Goal: Find specific page/section: Find specific page/section

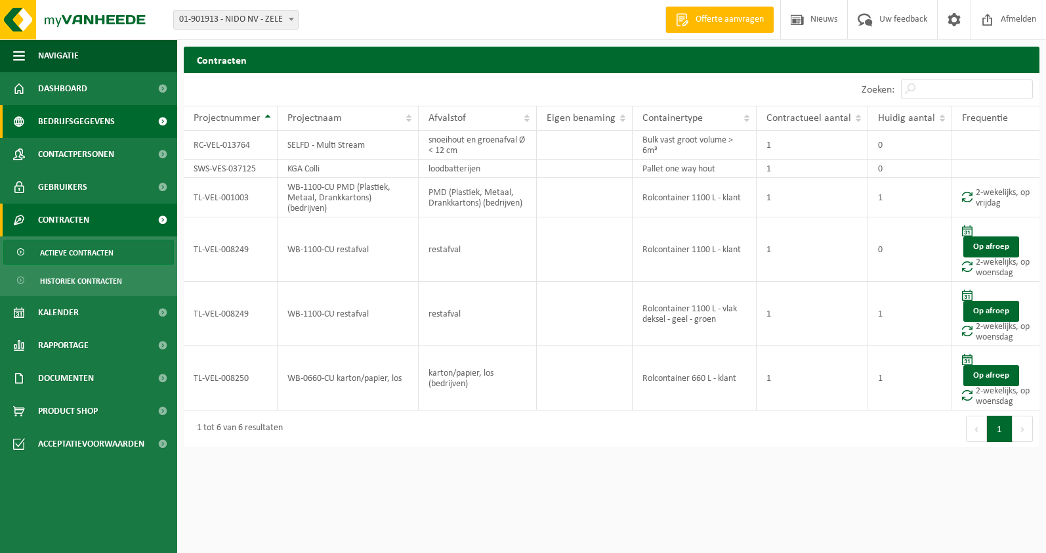
click at [80, 123] on span "Bedrijfsgegevens" at bounding box center [76, 121] width 77 height 33
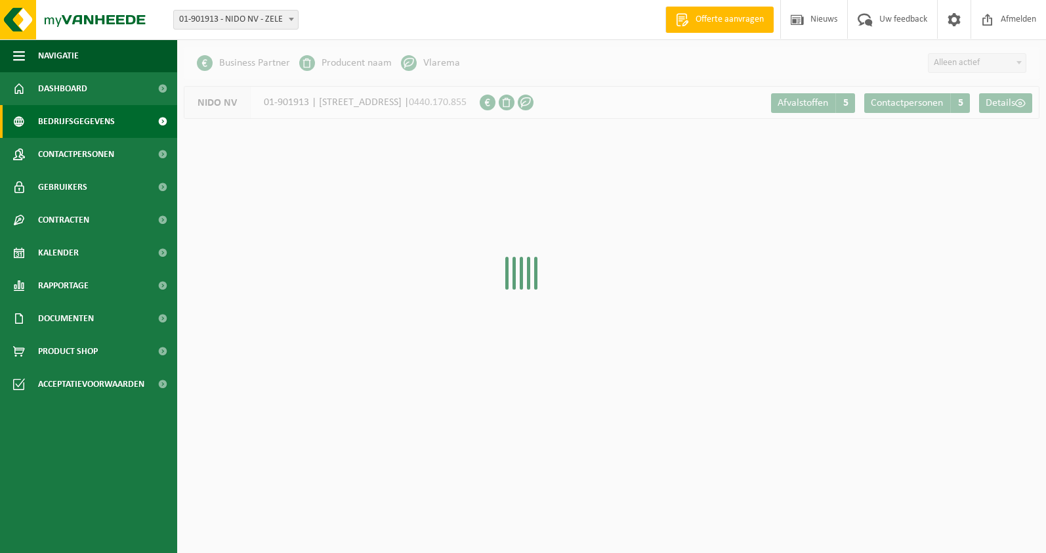
click at [81, 91] on span "Dashboard" at bounding box center [62, 88] width 49 height 33
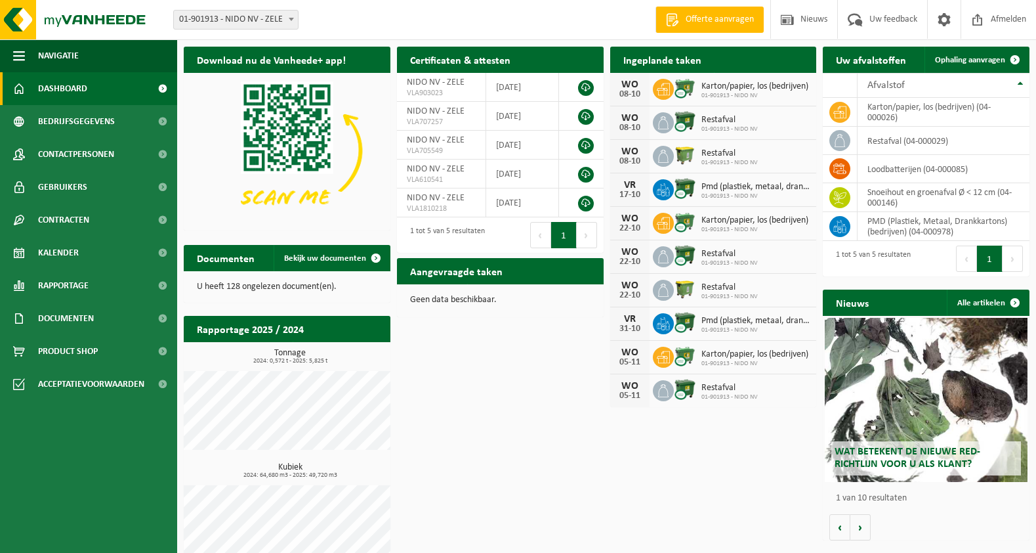
click at [80, 67] on button "Navigatie" at bounding box center [88, 55] width 177 height 33
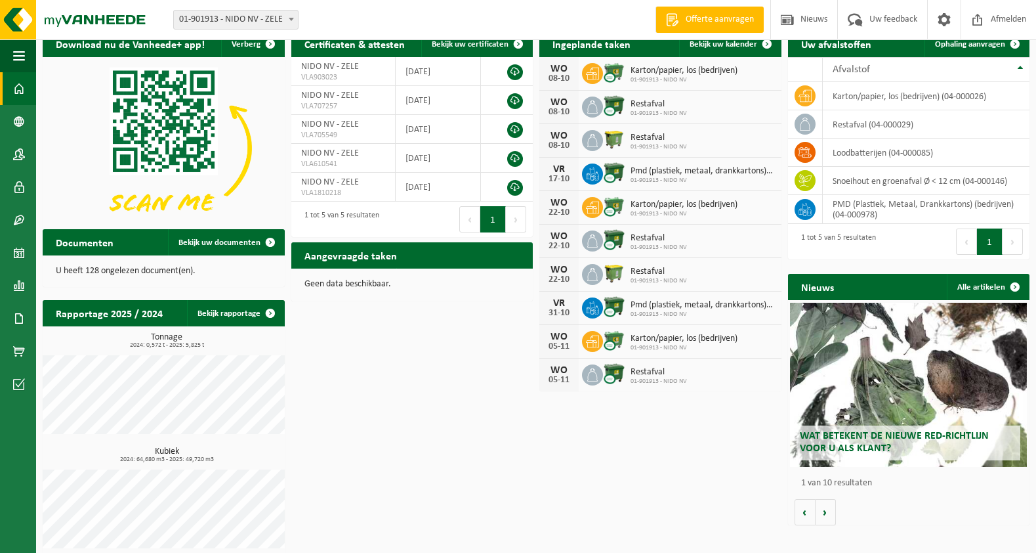
scroll to position [24, 0]
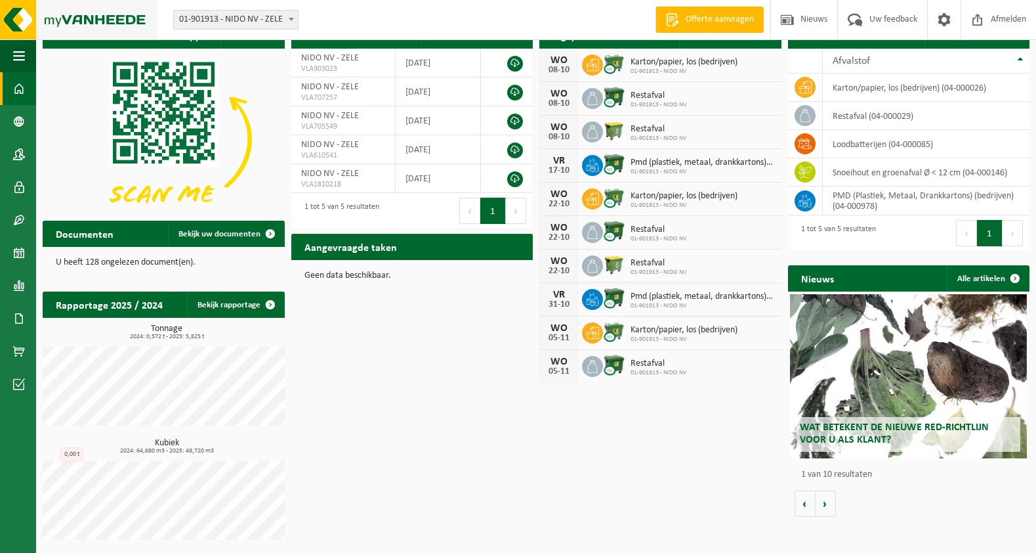
click at [74, 17] on img at bounding box center [78, 19] width 157 height 39
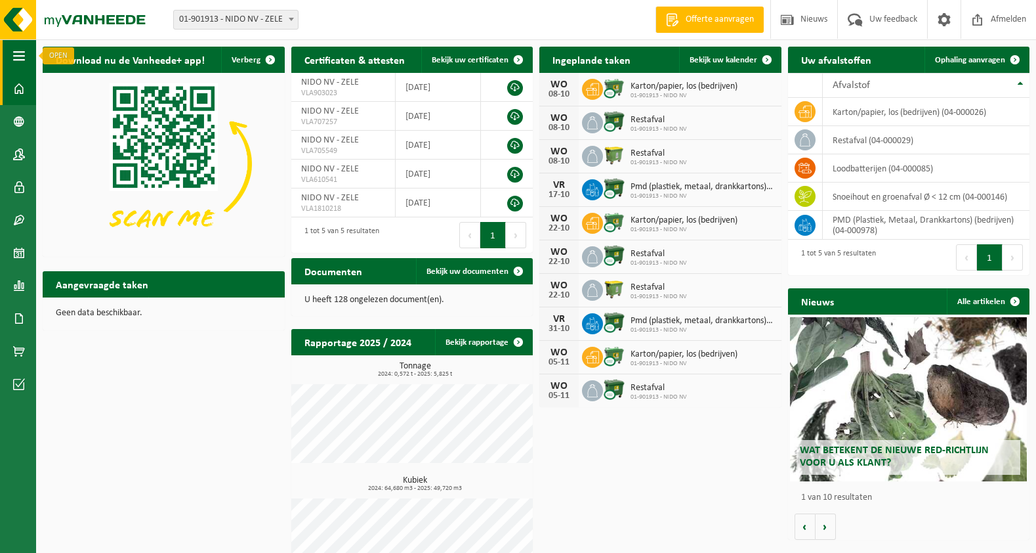
click at [21, 62] on span "button" at bounding box center [19, 55] width 12 height 33
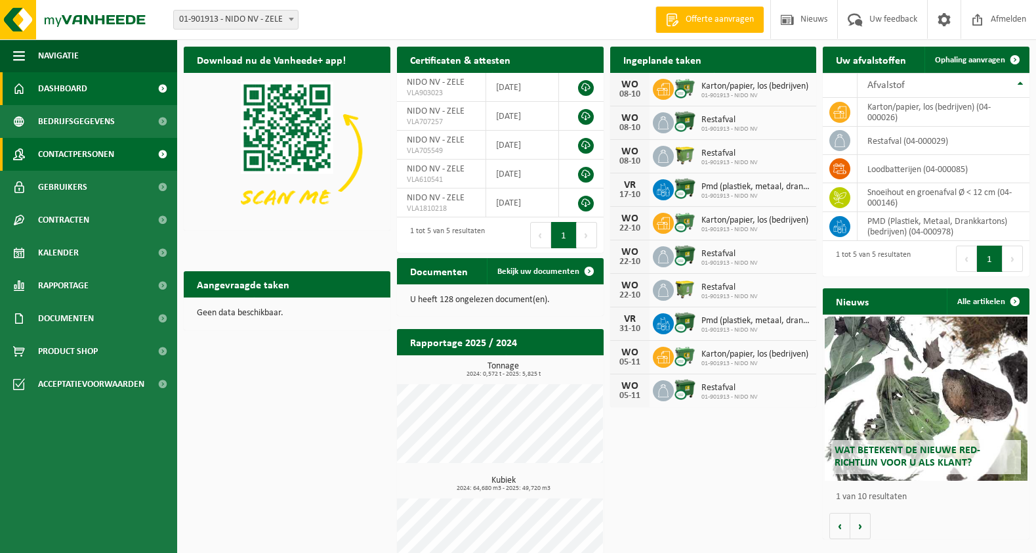
click at [89, 150] on span "Contactpersonen" at bounding box center [76, 154] width 76 height 33
